Goal: Information Seeking & Learning: Learn about a topic

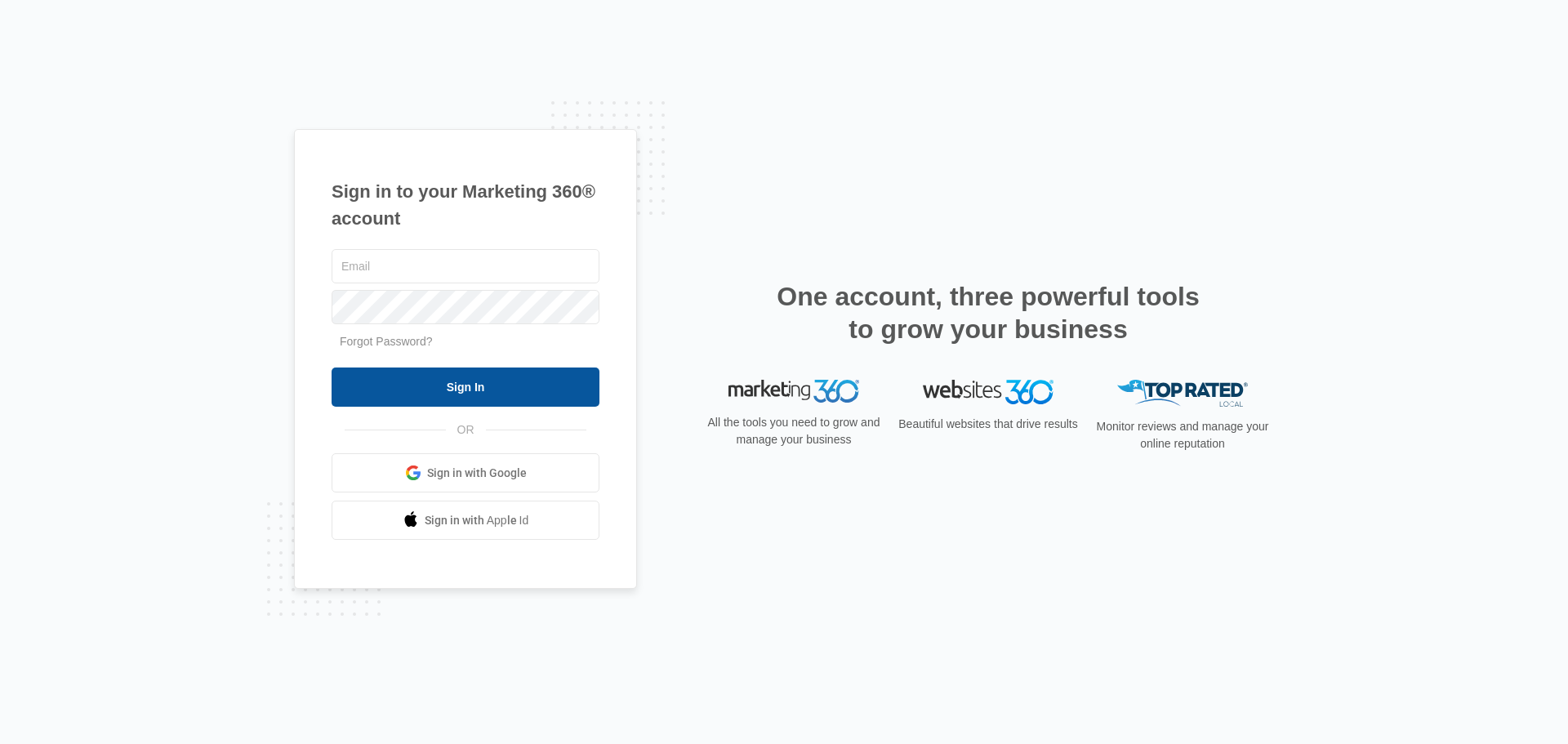
type input "[PERSON_NAME][EMAIL_ADDRESS][DOMAIN_NAME]"
click at [419, 387] on input "Sign In" at bounding box center [465, 387] width 268 height 39
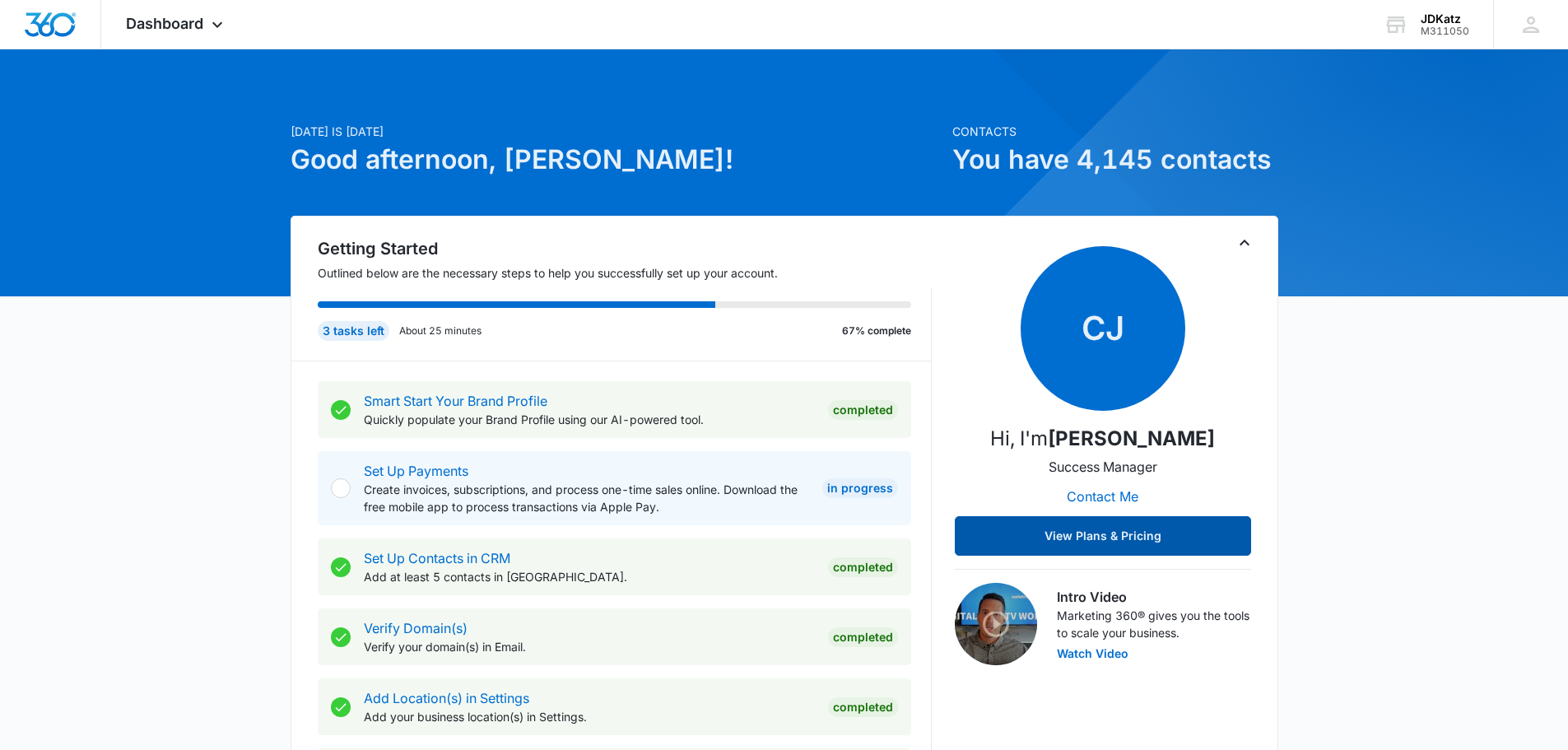
click at [1167, 539] on button "View Plans & Pricing" at bounding box center [1103, 535] width 296 height 39
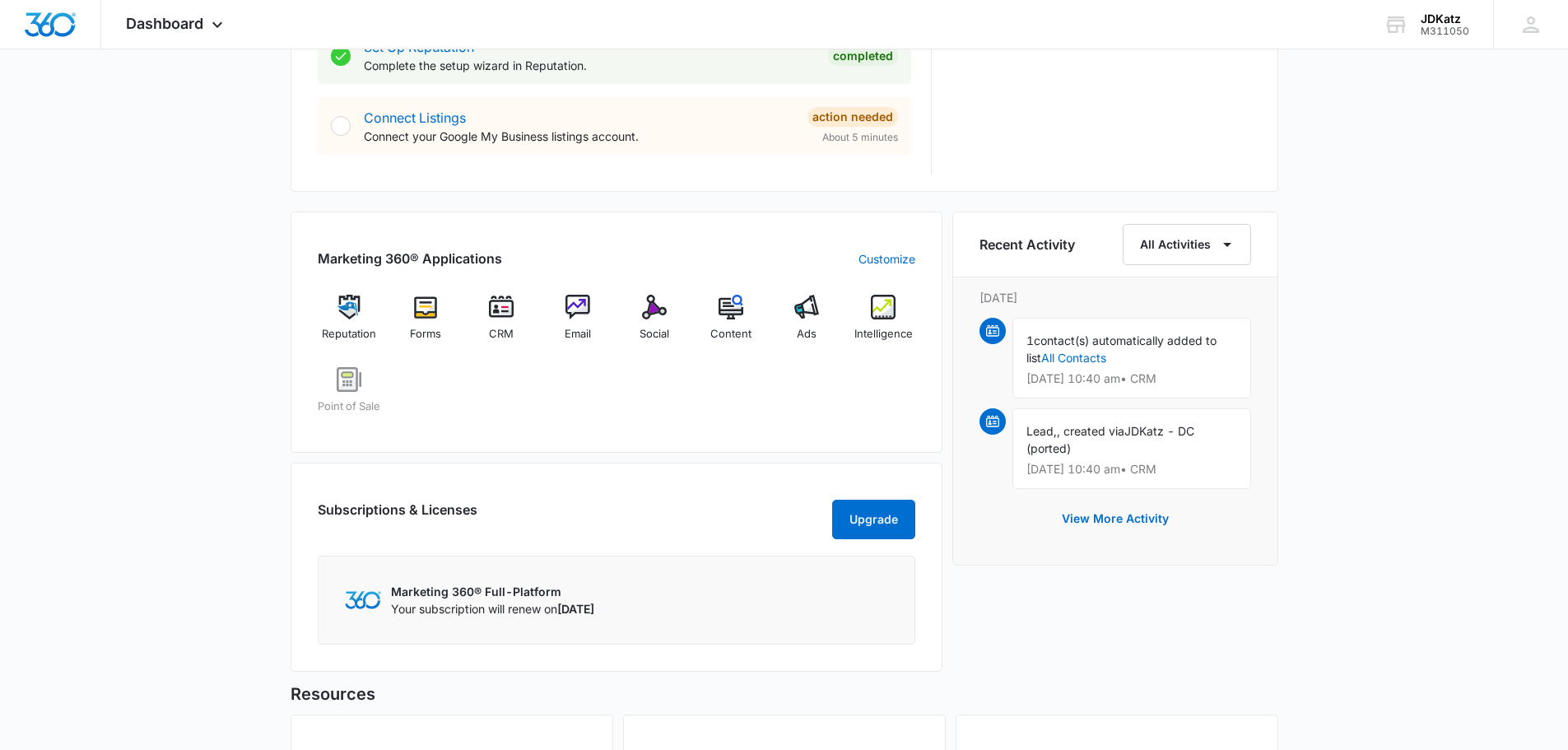
scroll to position [1071, 0]
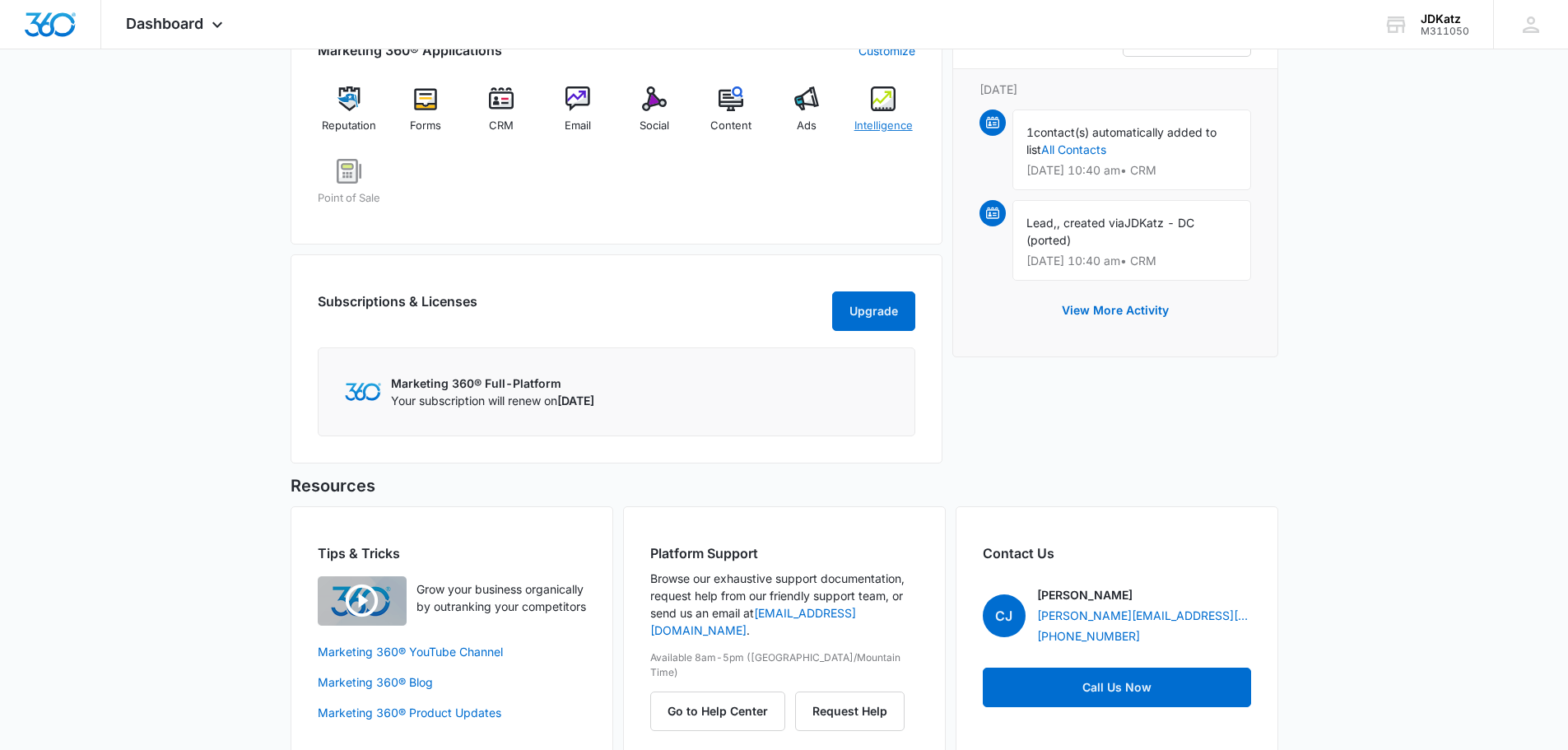
click at [891, 102] on img at bounding box center [883, 99] width 25 height 25
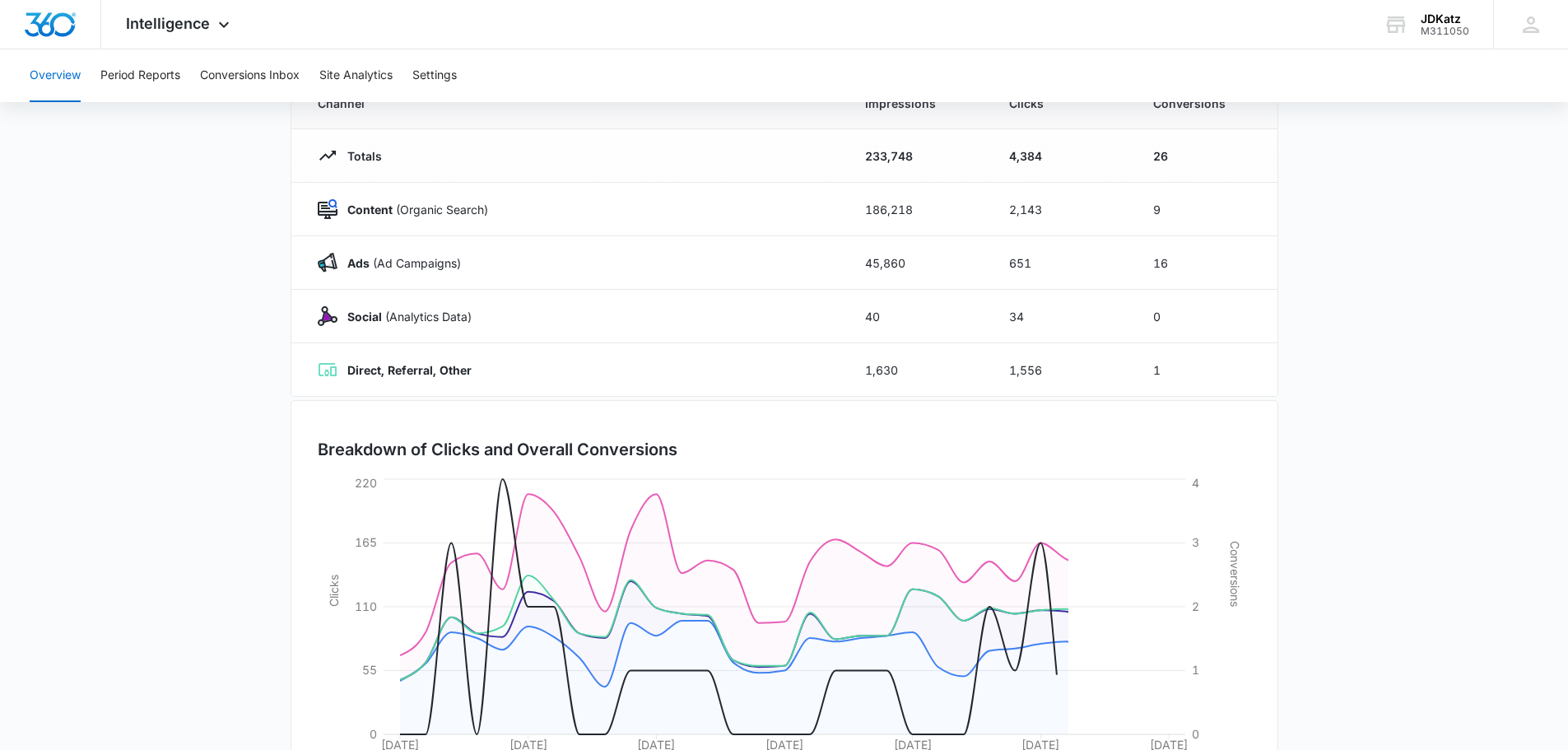
scroll to position [269, 0]
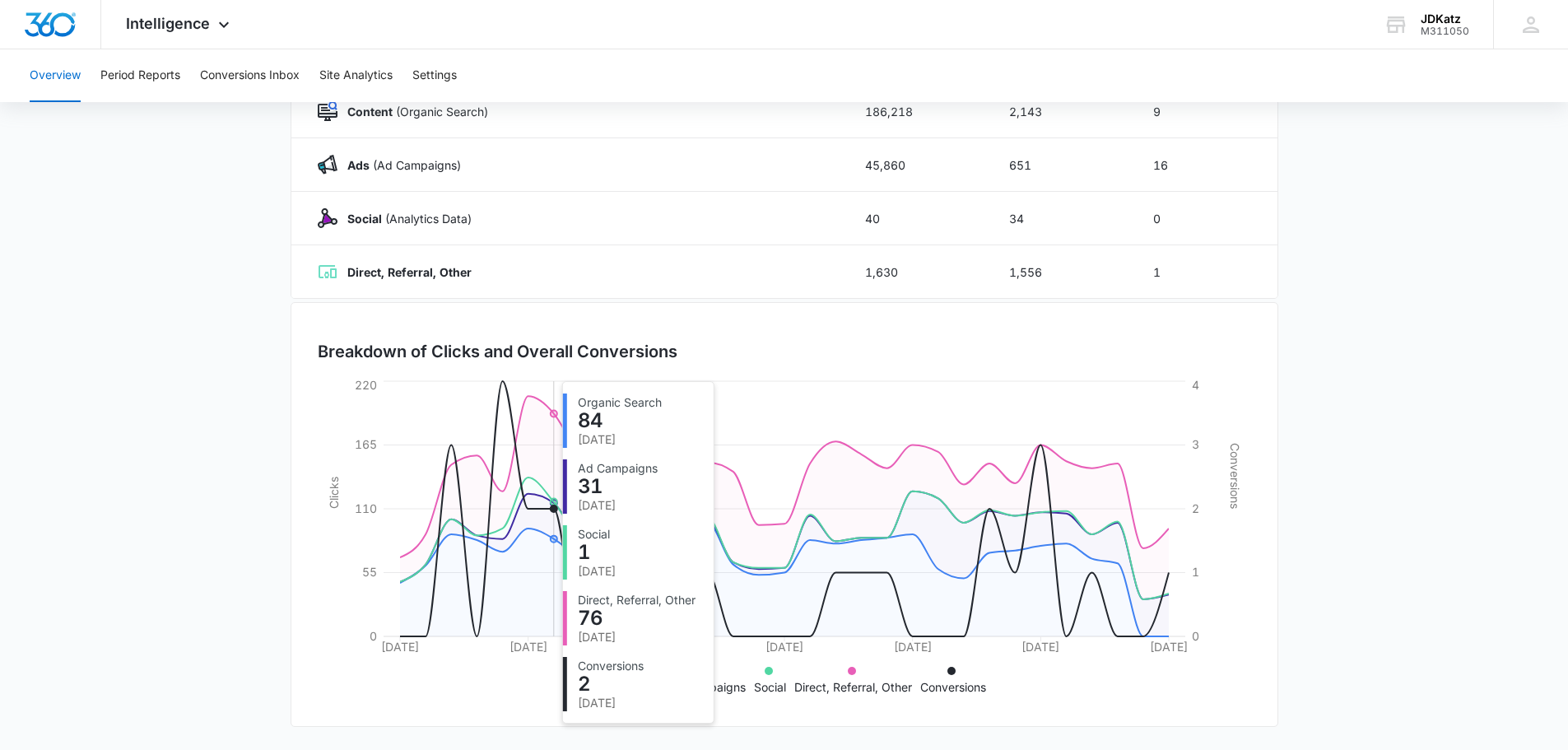
click at [554, 503] on icon at bounding box center [784, 498] width 769 height 204
click at [554, 508] on circle at bounding box center [554, 509] width 7 height 7
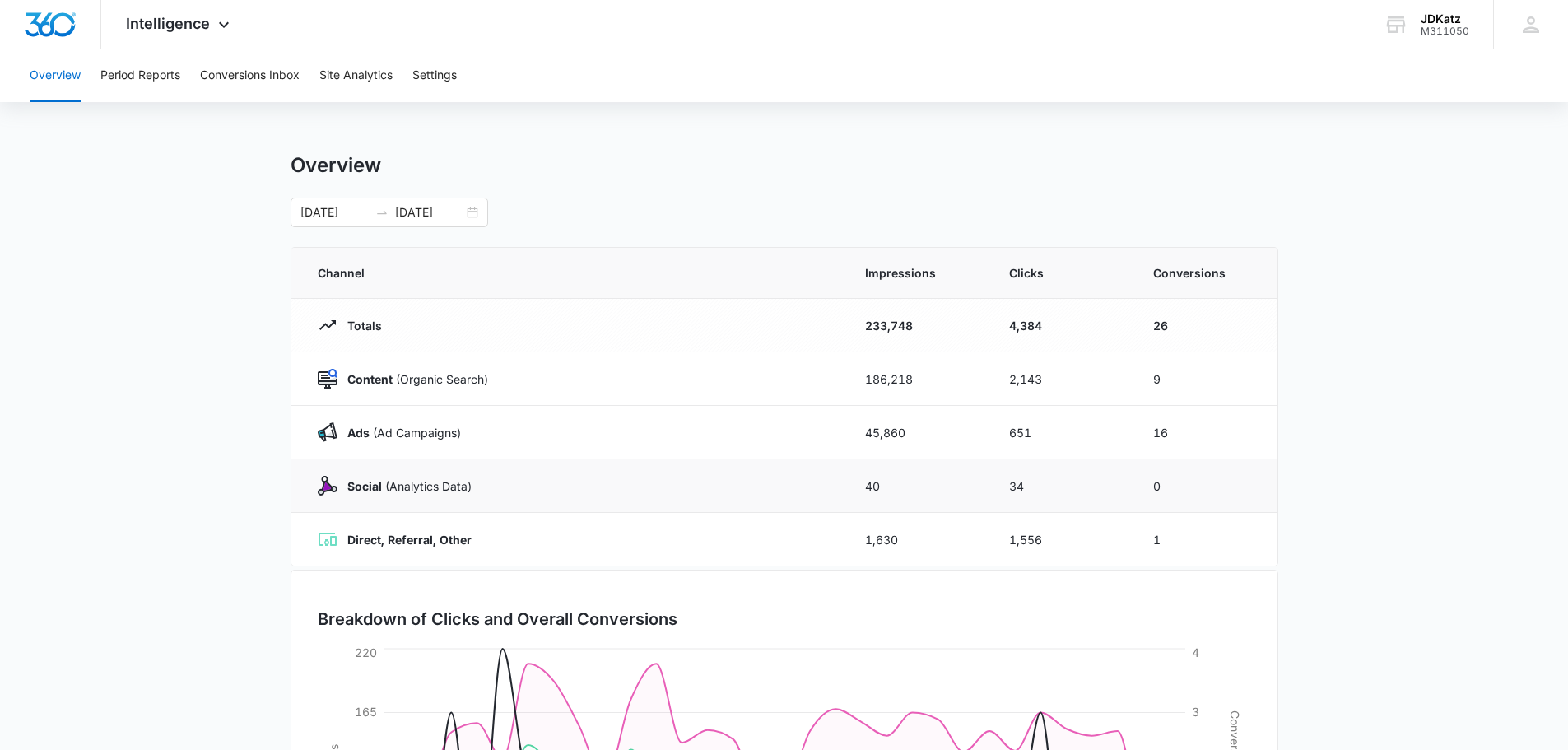
scroll to position [0, 0]
click at [372, 482] on strong "Social" at bounding box center [364, 488] width 34 height 14
click at [378, 324] on p "Totals" at bounding box center [359, 327] width 44 height 18
click at [374, 323] on p "Totals" at bounding box center [359, 327] width 44 height 18
click at [1176, 309] on td "26" at bounding box center [1206, 327] width 144 height 53
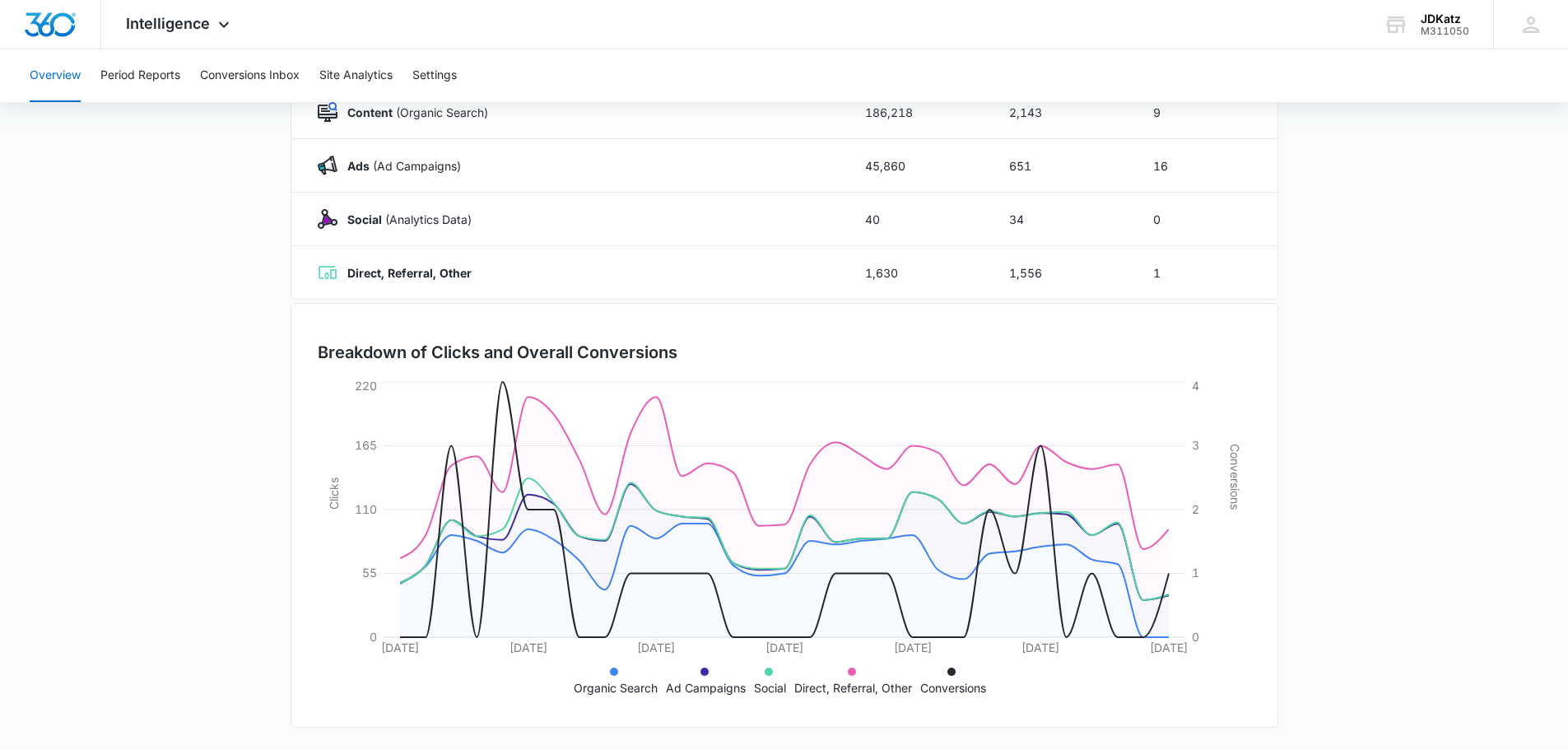
scroll to position [269, 0]
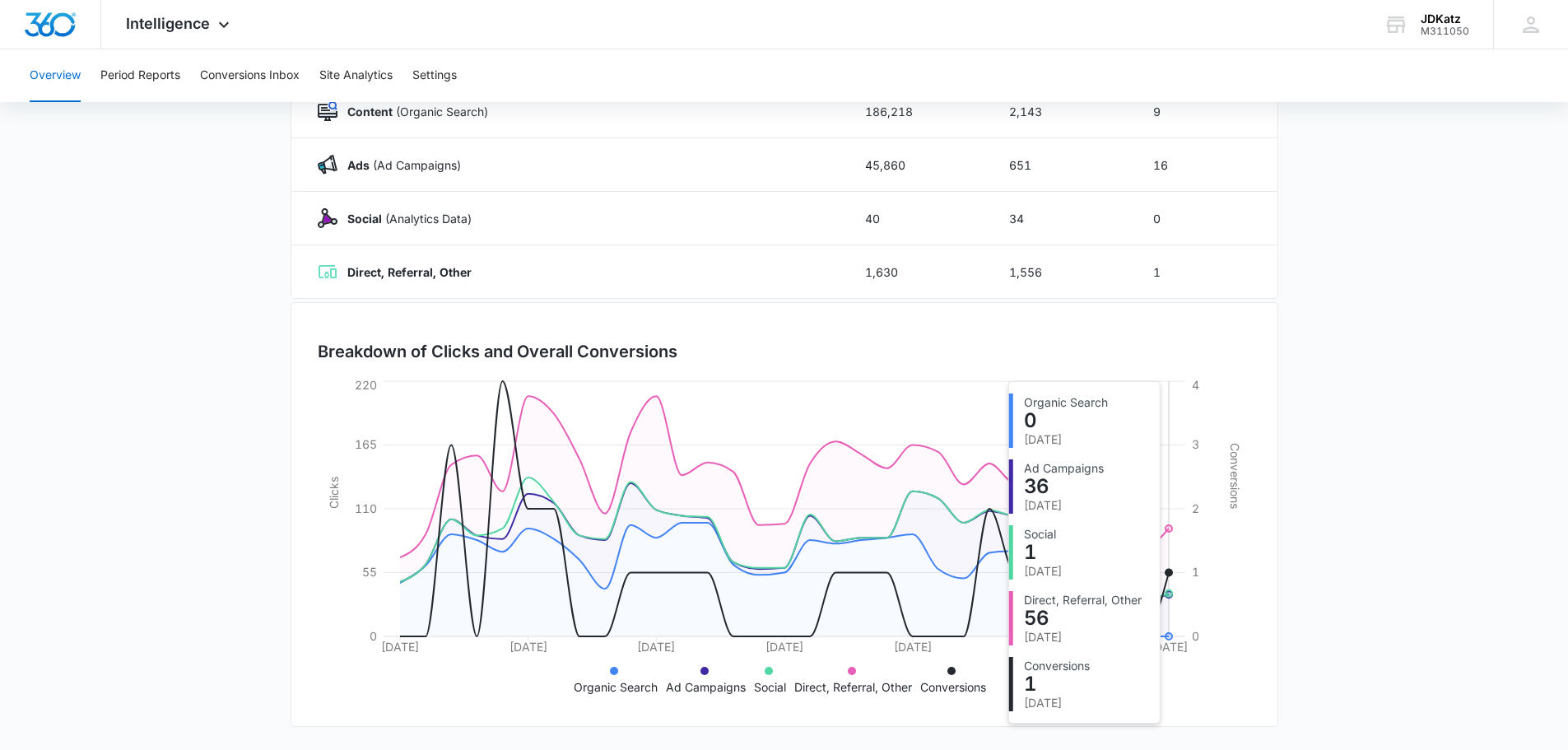
click at [1169, 568] on icon "09/13/2025 09/18/2025 09/23/2025 09/28/2025 10/03/2025 10/08/2025 10/13/2025 0 …" at bounding box center [785, 539] width 933 height 322
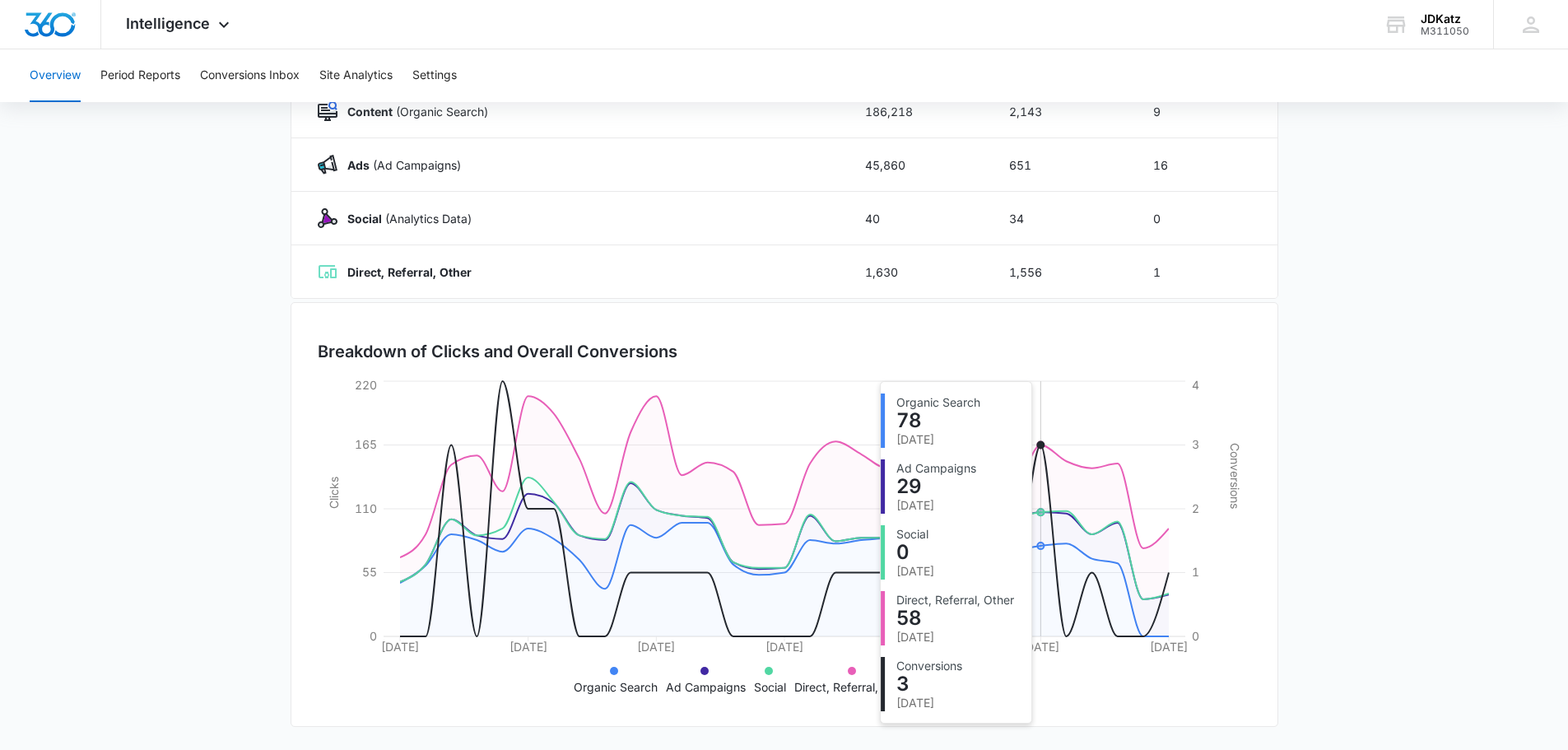
click at [1042, 438] on icon "09/13/2025 09/18/2025 09/23/2025 09/28/2025 10/03/2025 10/08/2025 10/13/2025 0 …" at bounding box center [785, 539] width 933 height 322
click at [1038, 445] on circle at bounding box center [1040, 445] width 7 height 7
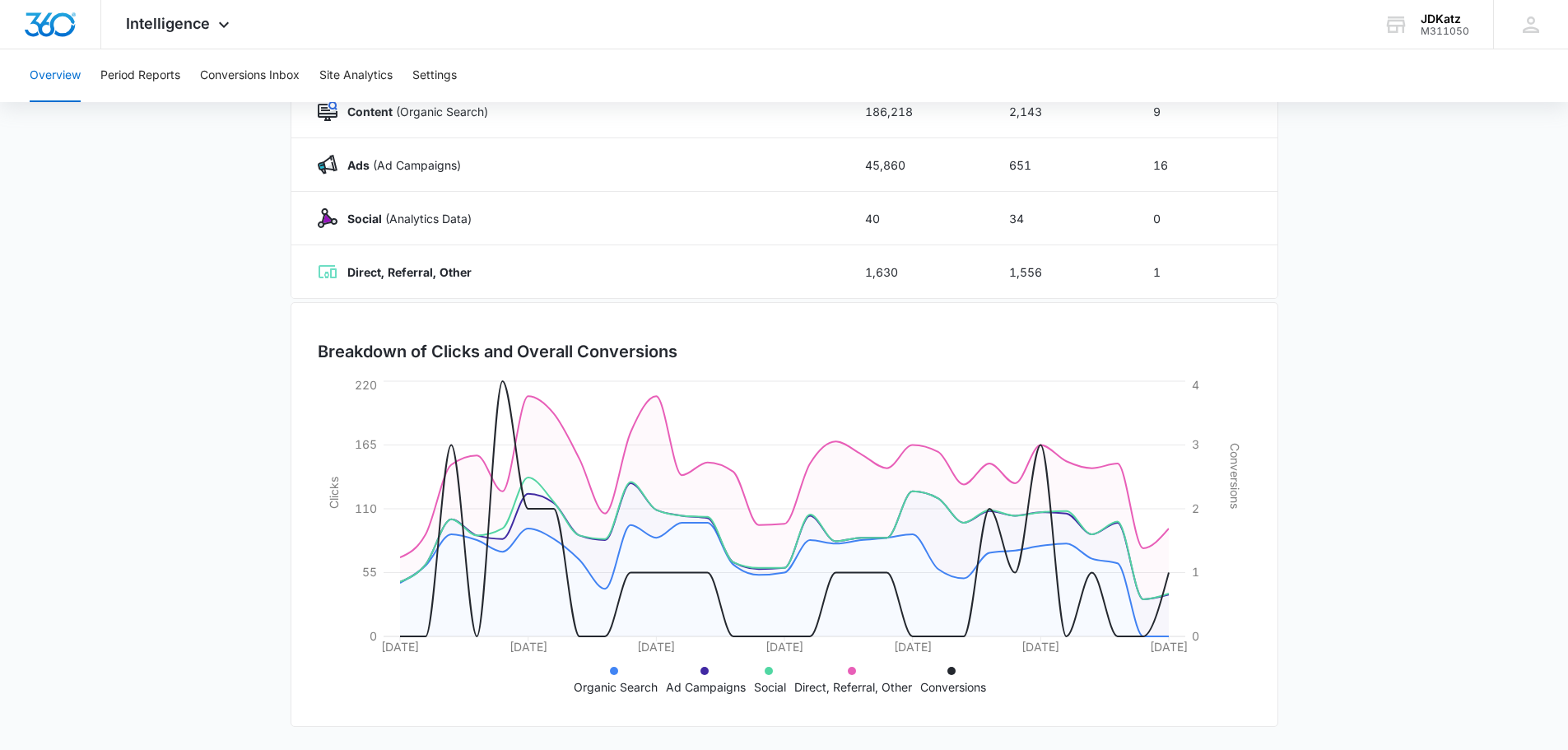
click at [935, 679] on p "Conversions" at bounding box center [953, 687] width 66 height 18
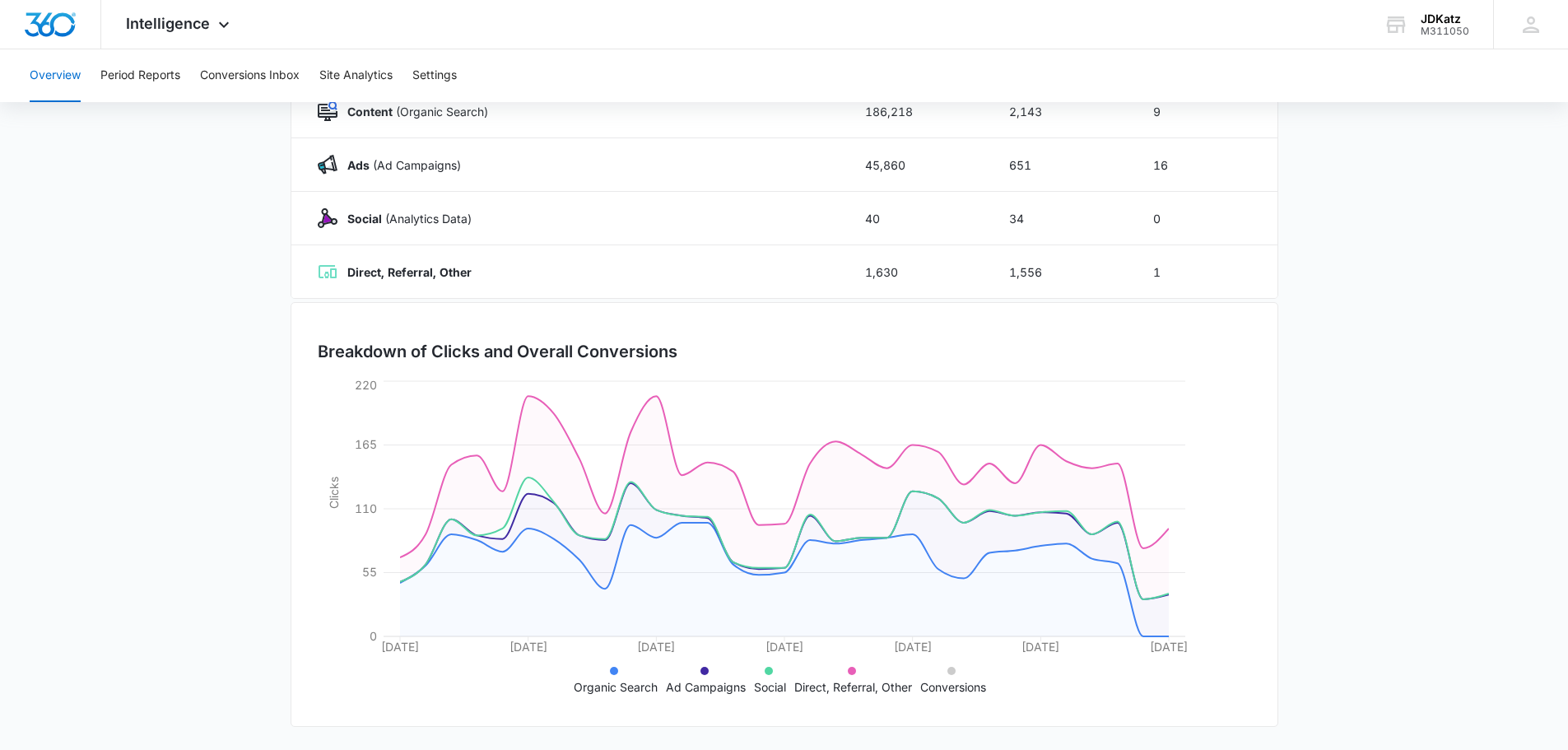
click at [940, 677] on li "Conversions" at bounding box center [953, 678] width 66 height 34
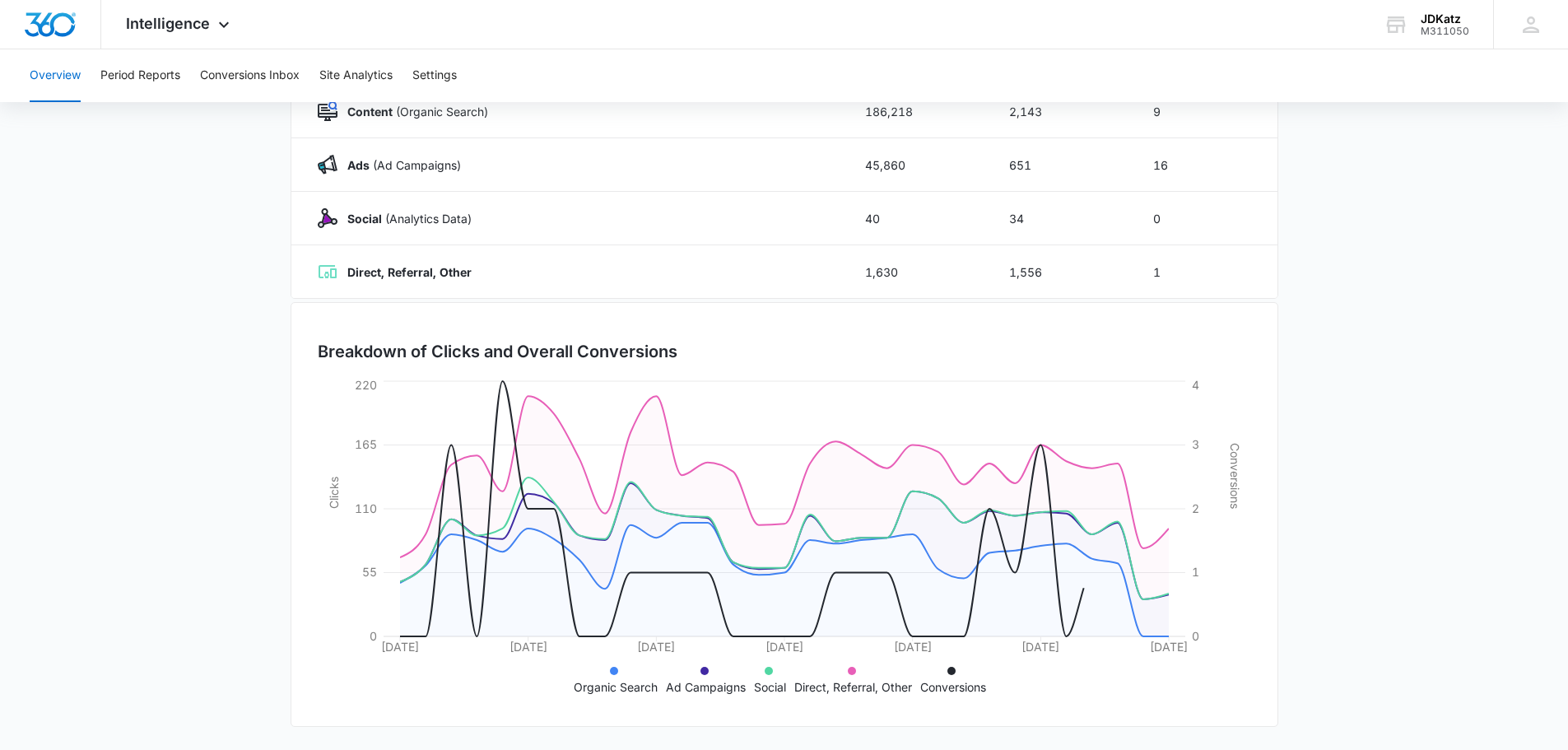
click at [847, 673] on icon at bounding box center [852, 671] width 8 height 8
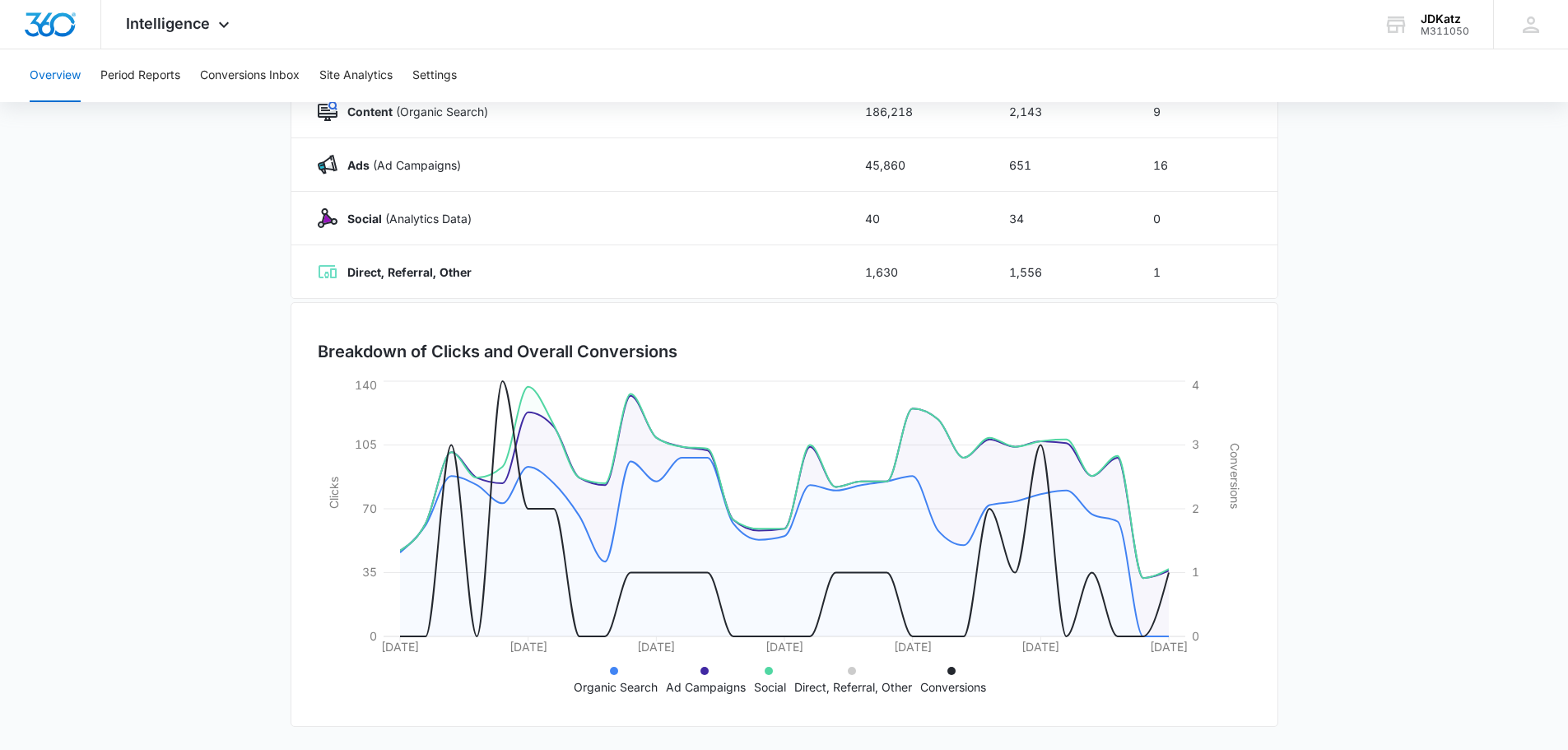
click at [770, 674] on icon at bounding box center [769, 671] width 8 height 8
click at [701, 675] on icon at bounding box center [705, 671] width 8 height 8
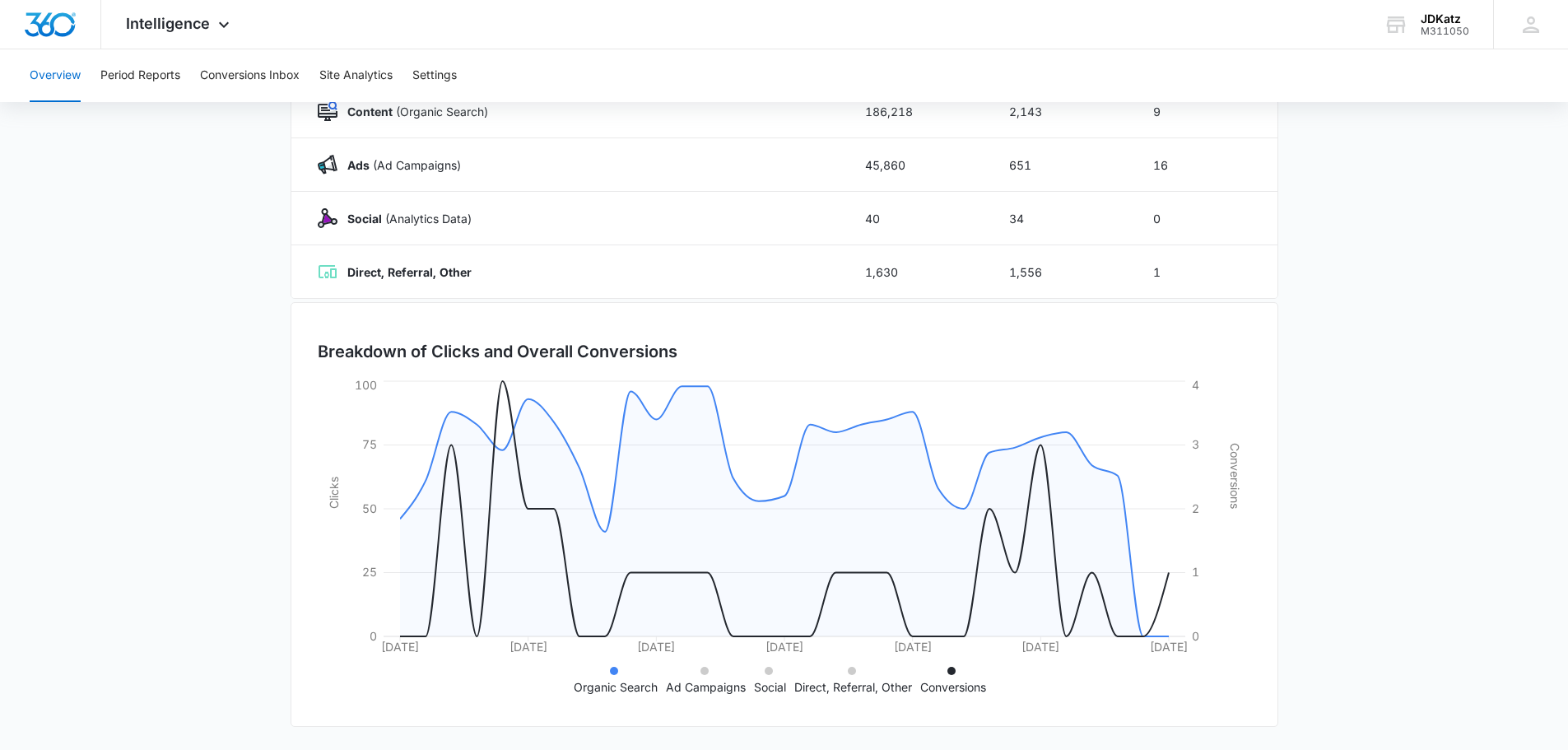
click at [610, 669] on icon at bounding box center [615, 671] width 8 height 8
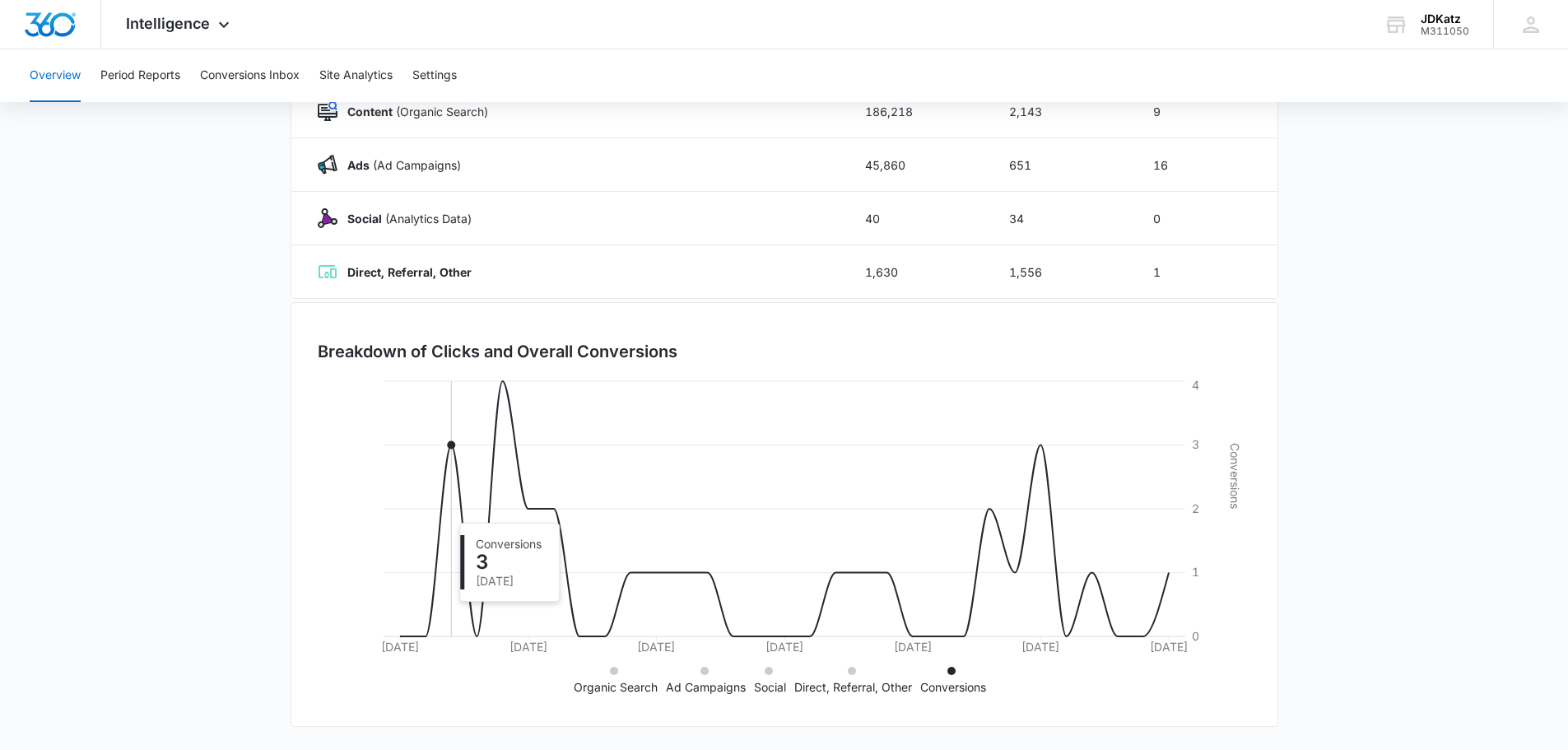
click at [458, 611] on icon "09/13/2025 09/18/2025 09/23/2025 09/28/2025 10/03/2025 10/08/2025 10/13/2025 0 …" at bounding box center [785, 539] width 933 height 322
click at [483, 550] on icon "09/13/2025 09/18/2025 09/23/2025 09/28/2025 10/03/2025 10/08/2025 10/13/2025 0 …" at bounding box center [785, 539] width 933 height 322
click at [504, 380] on icon "09/13/2025 09/18/2025 09/23/2025 09/28/2025 10/03/2025 10/08/2025 10/13/2025 0 …" at bounding box center [785, 539] width 933 height 322
click at [500, 380] on icon "09/13/2025 09/18/2025 09/23/2025 09/28/2025 10/03/2025 10/08/2025 10/13/2025 0 …" at bounding box center [785, 539] width 933 height 322
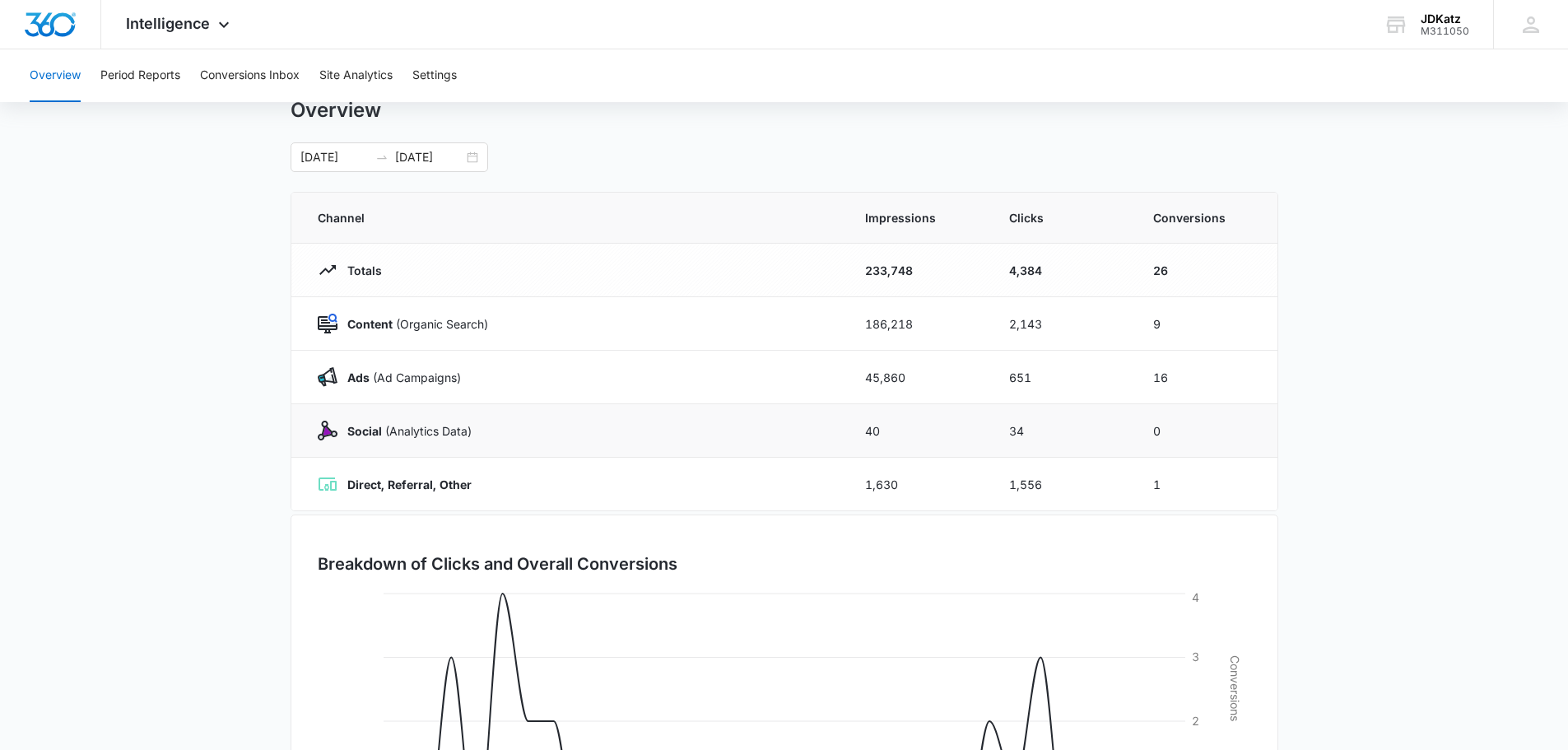
scroll to position [0, 0]
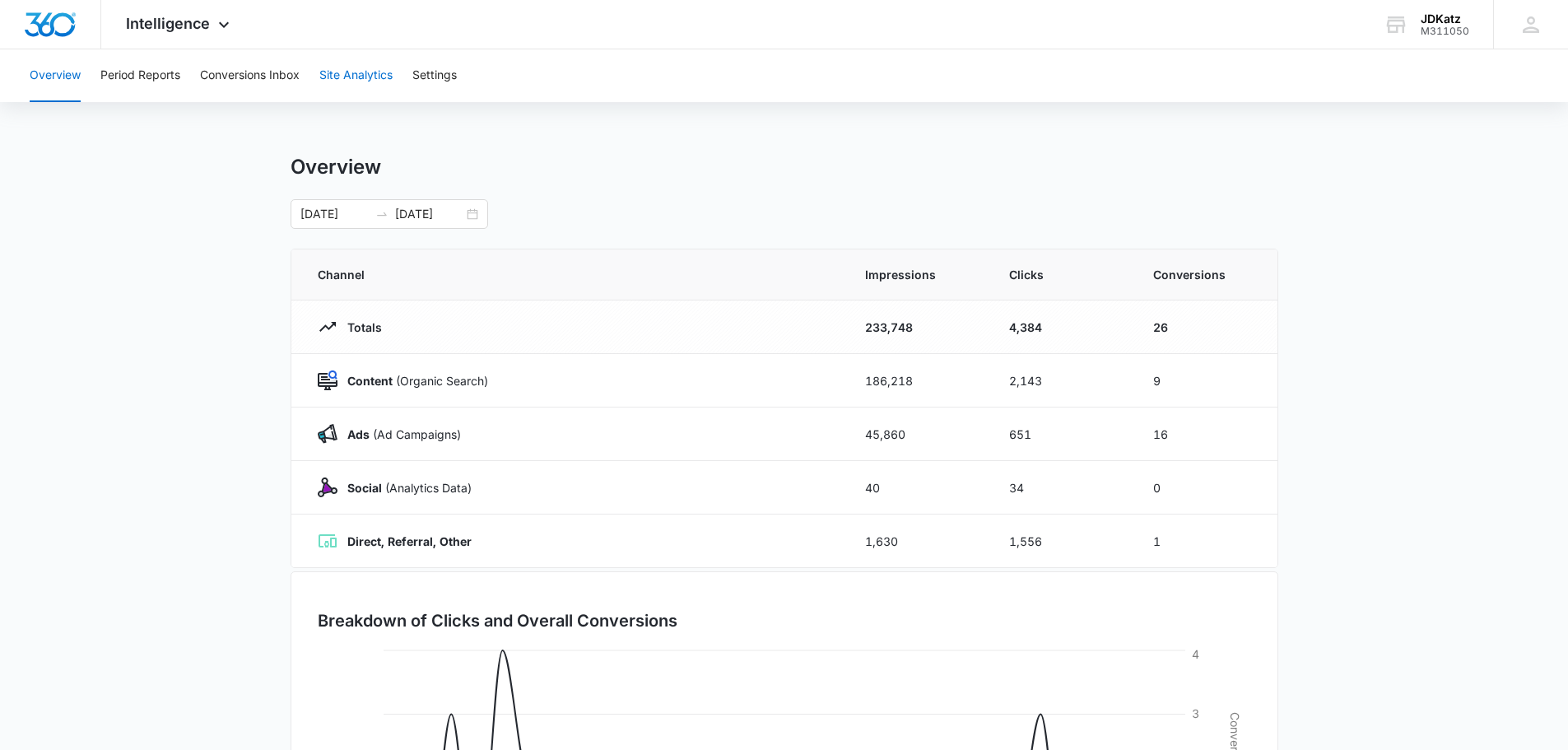
click at [339, 76] on button "Site Analytics" at bounding box center [357, 75] width 73 height 53
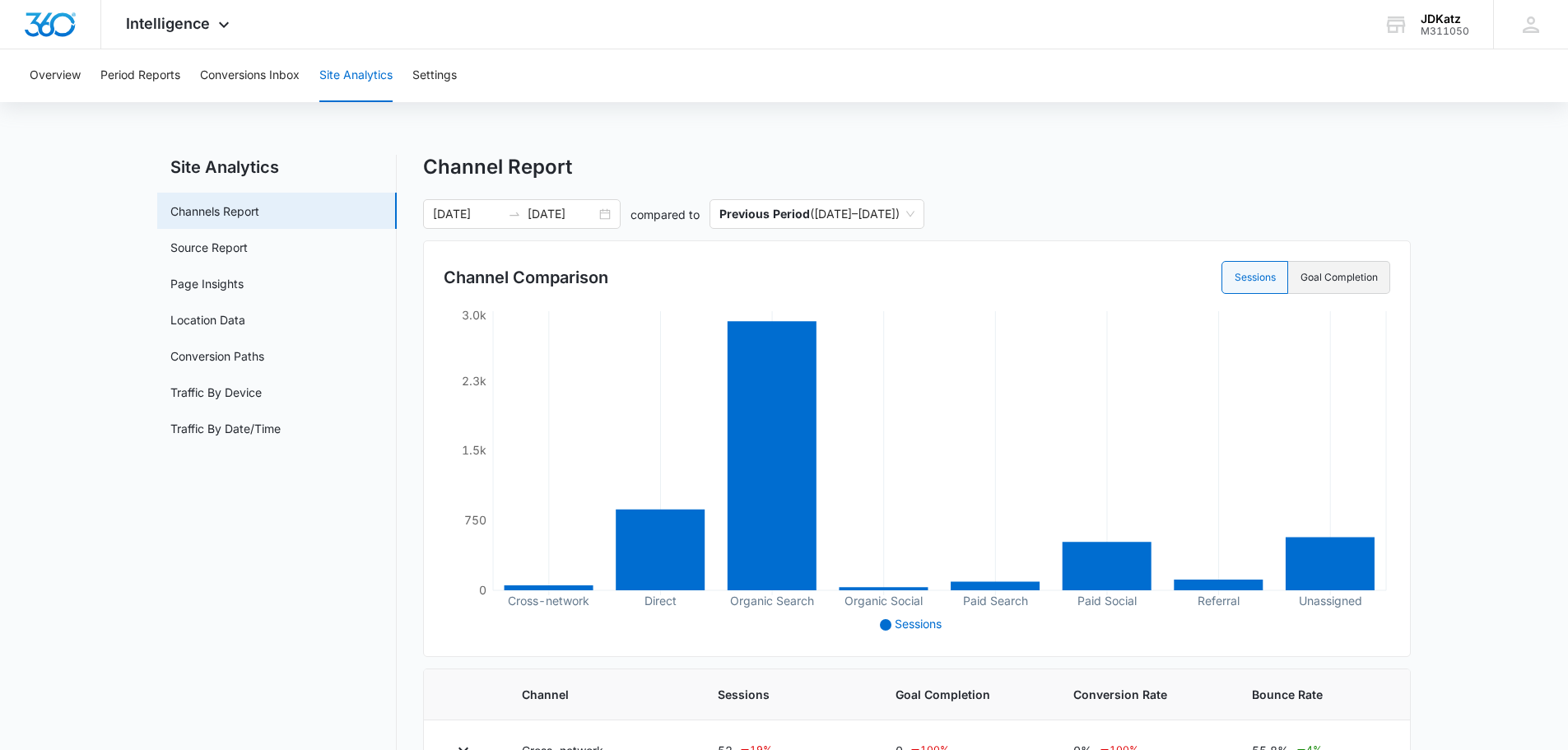
click at [1365, 281] on label "Goal Completion" at bounding box center [1339, 277] width 102 height 33
click at [1301, 278] on input "Goal Completion" at bounding box center [1300, 277] width 1 height 1
radio input "false"
radio input "true"
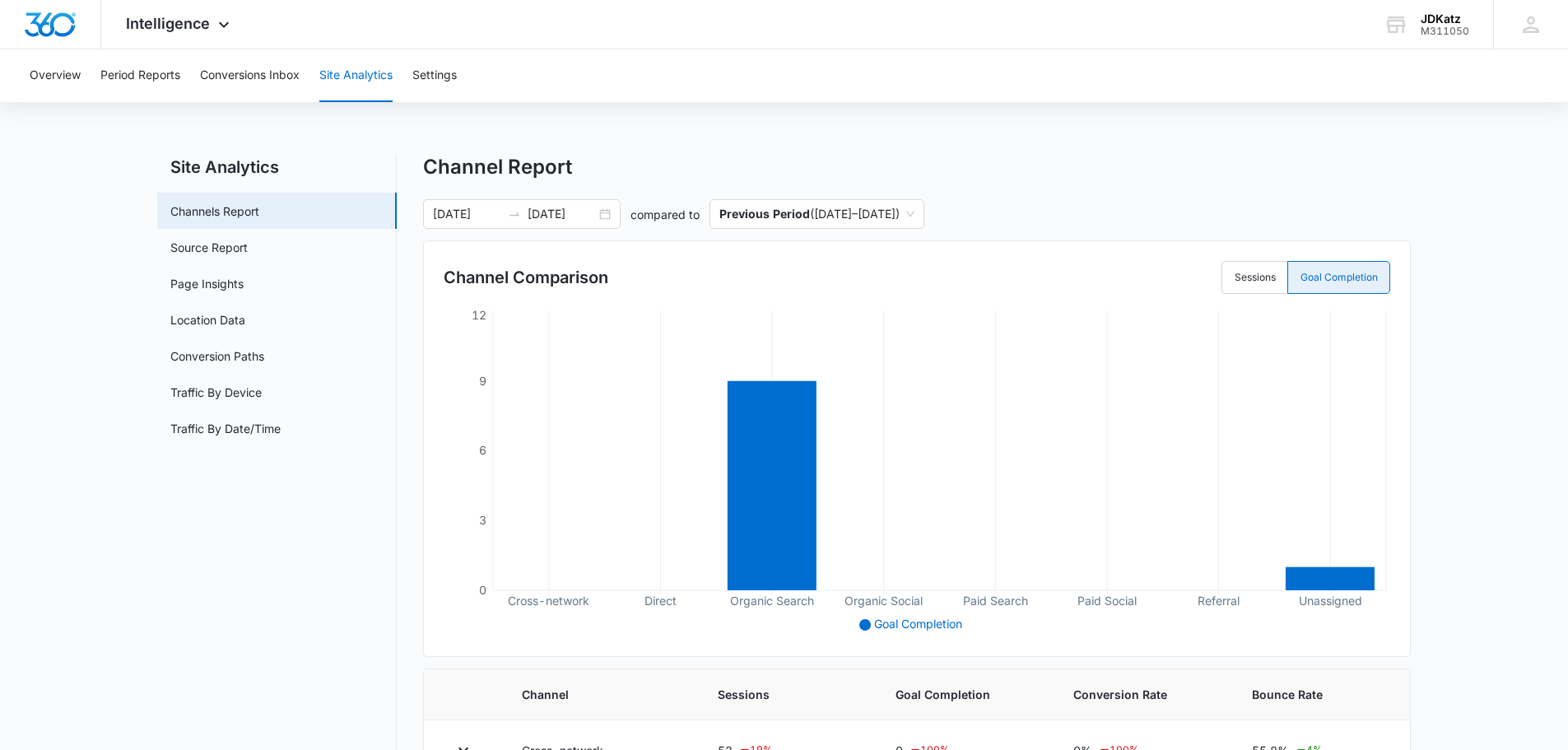
click at [1365, 279] on label "Goal Completion" at bounding box center [1338, 277] width 103 height 33
click at [1301, 278] on input "Goal Completion" at bounding box center [1300, 277] width 1 height 1
click at [1259, 278] on label "Sessions" at bounding box center [1254, 277] width 66 height 33
click at [1235, 278] on input "Sessions" at bounding box center [1234, 277] width 1 height 1
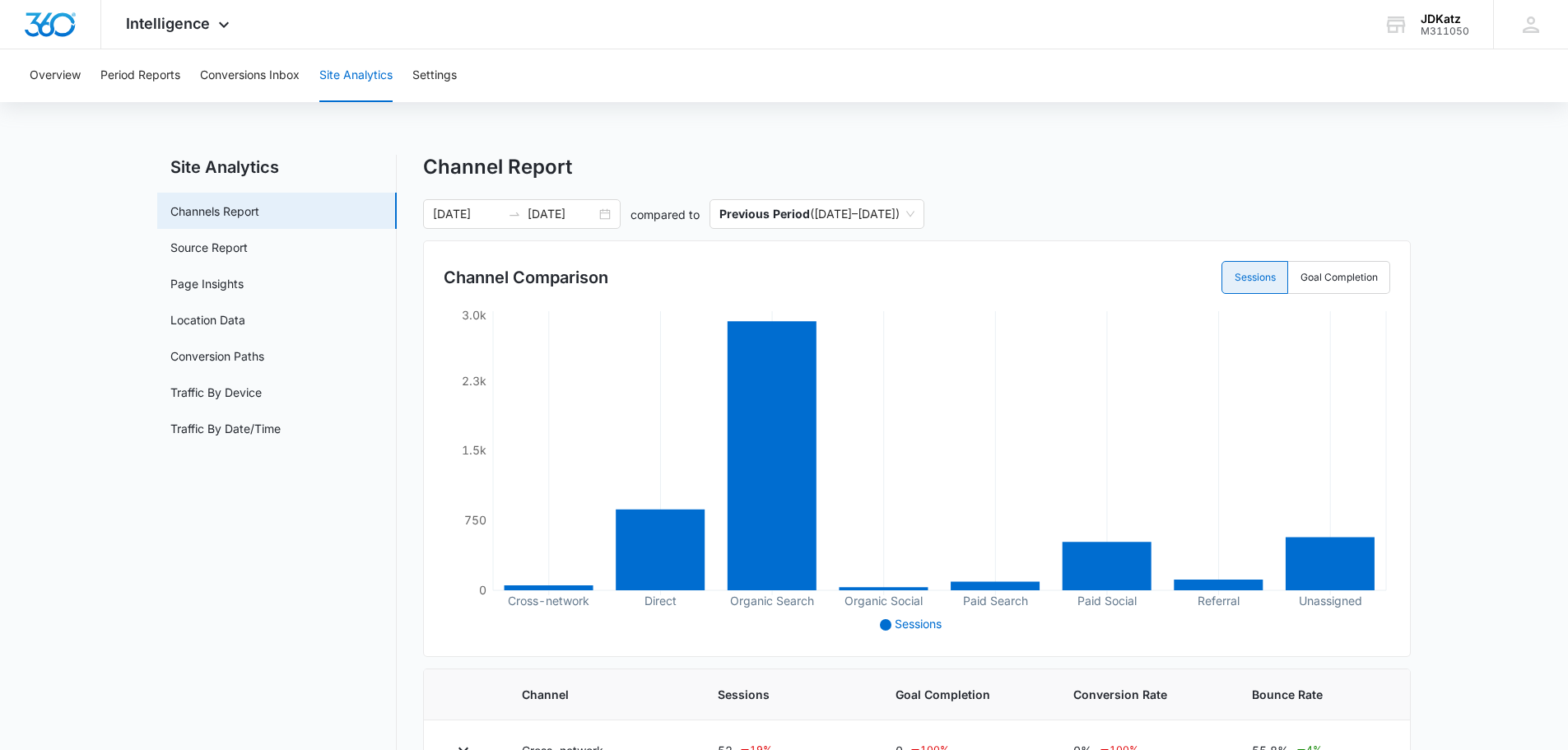
radio input "true"
click at [240, 248] on link "Source Report" at bounding box center [209, 247] width 78 height 18
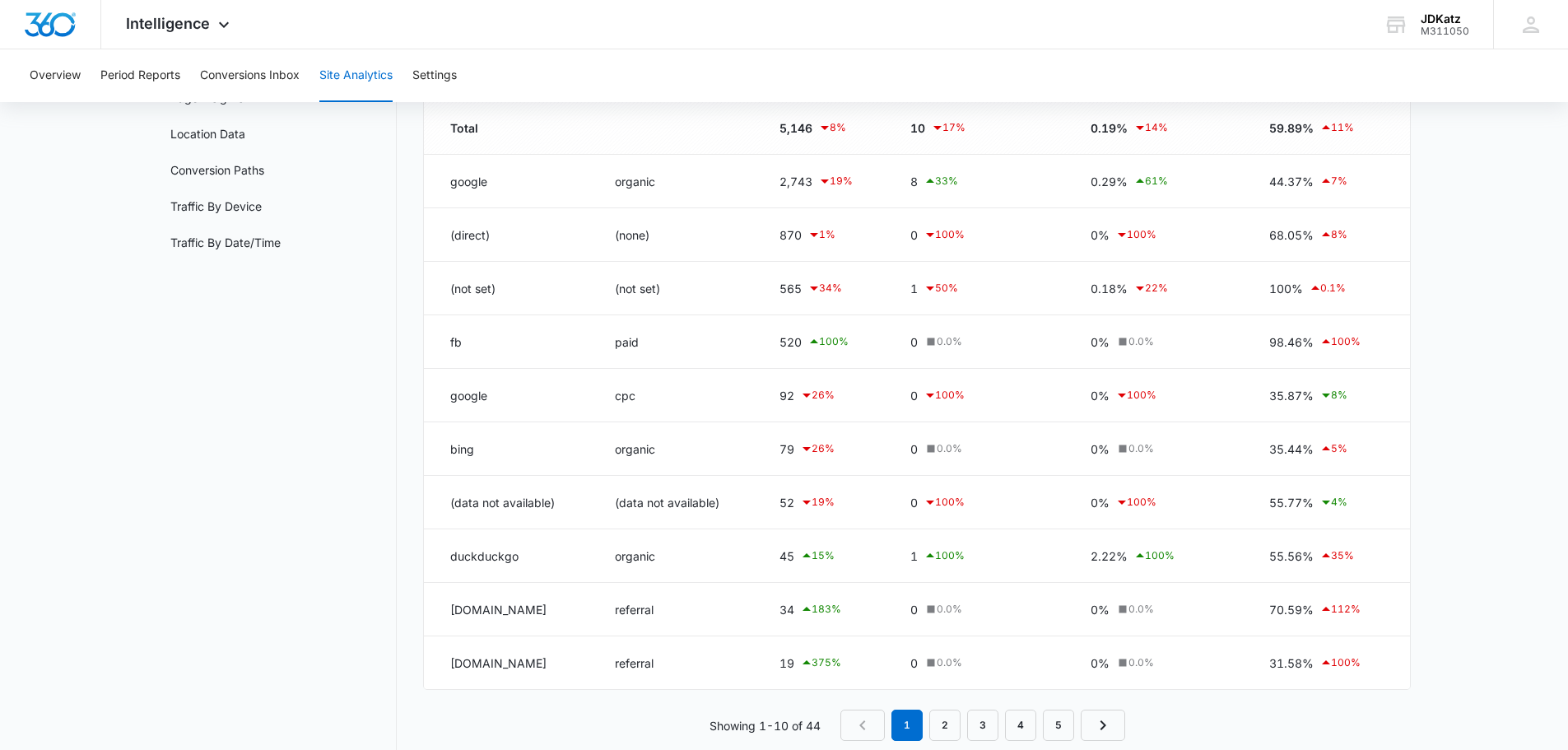
scroll to position [216, 0]
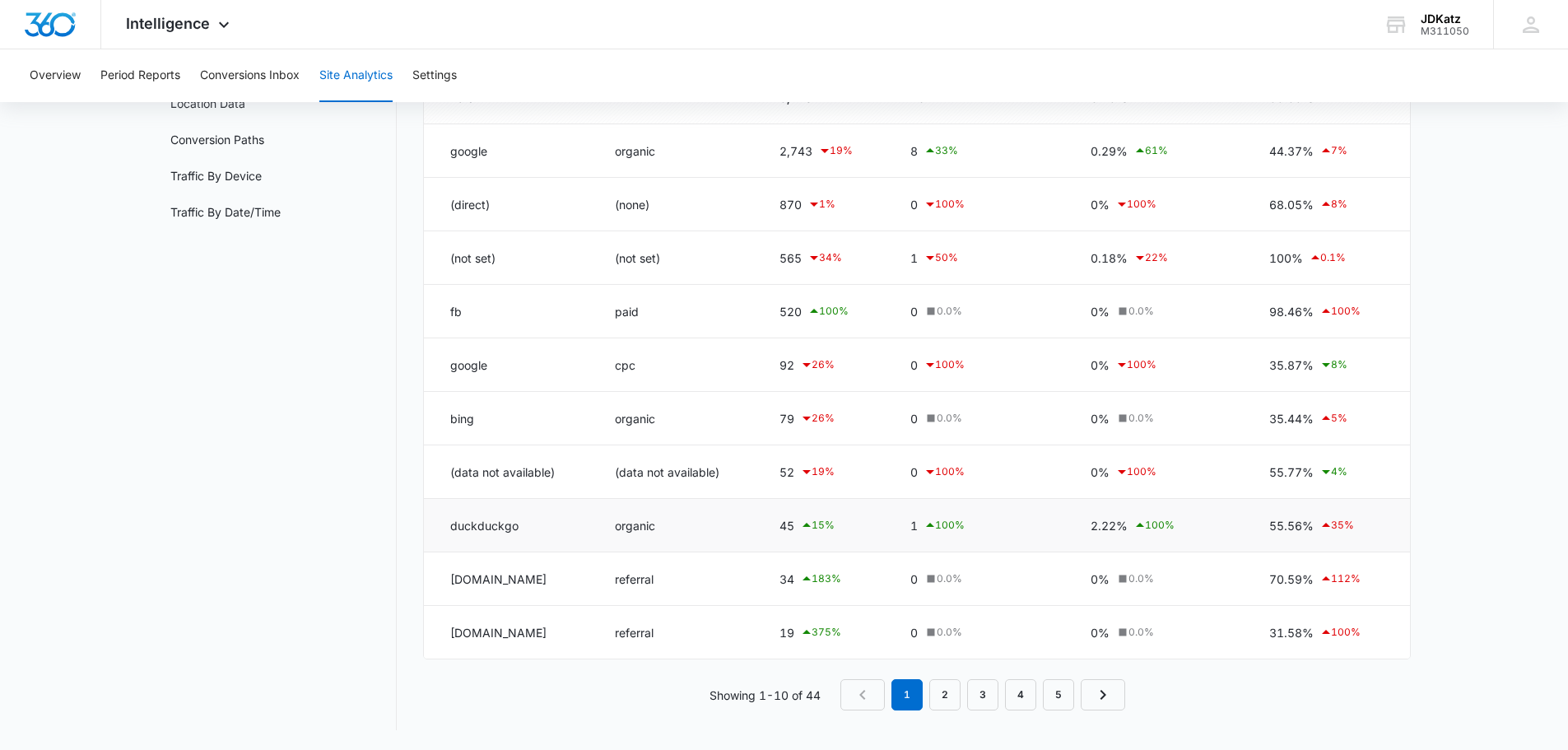
click at [1164, 525] on div "100 %" at bounding box center [1154, 525] width 41 height 20
click at [1123, 531] on div "2.22% 100 %" at bounding box center [1161, 525] width 140 height 20
click at [1141, 524] on icon at bounding box center [1140, 524] width 8 height 4
click at [535, 525] on td "duckduckgo" at bounding box center [509, 525] width 171 height 53
click at [451, 530] on td "duckduckgo" at bounding box center [509, 525] width 171 height 53
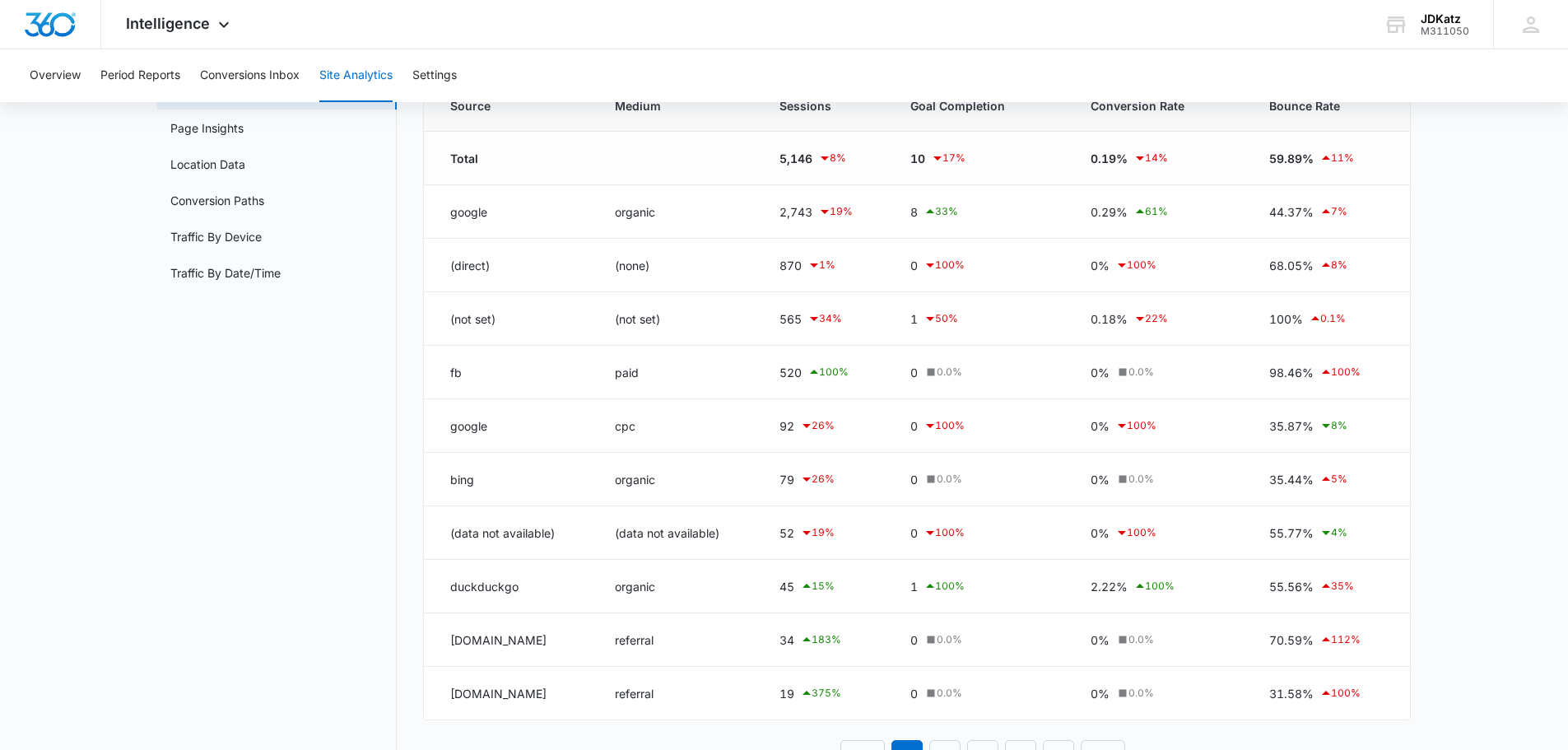
scroll to position [0, 0]
